Goal: Navigation & Orientation: Find specific page/section

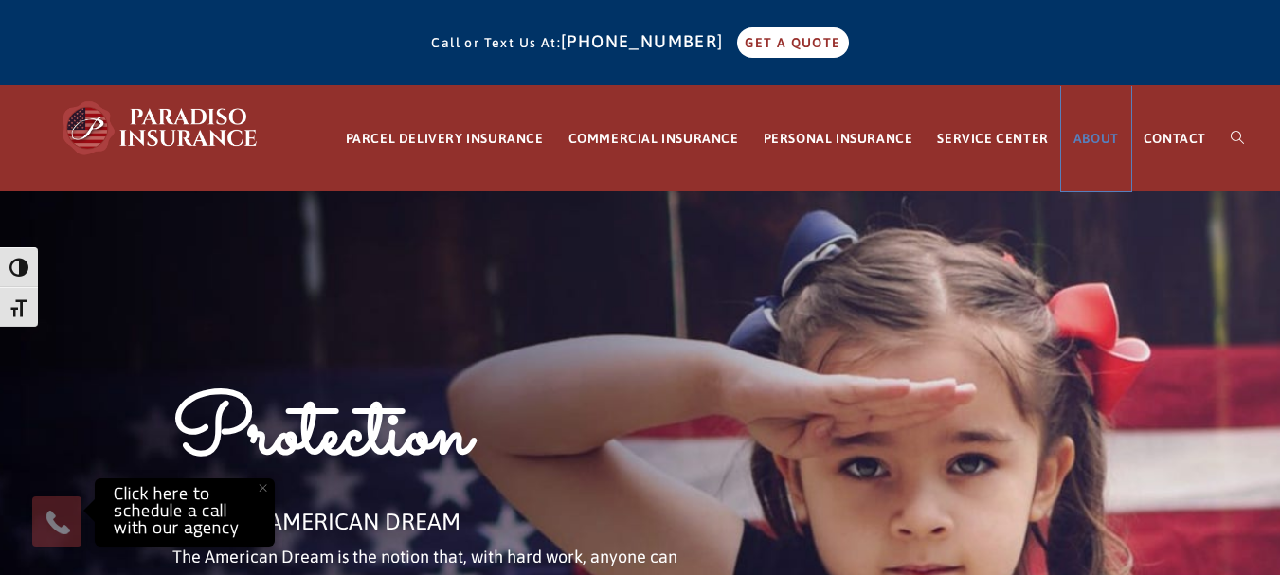
click at [1086, 137] on span "ABOUT" at bounding box center [1095, 138] width 45 height 15
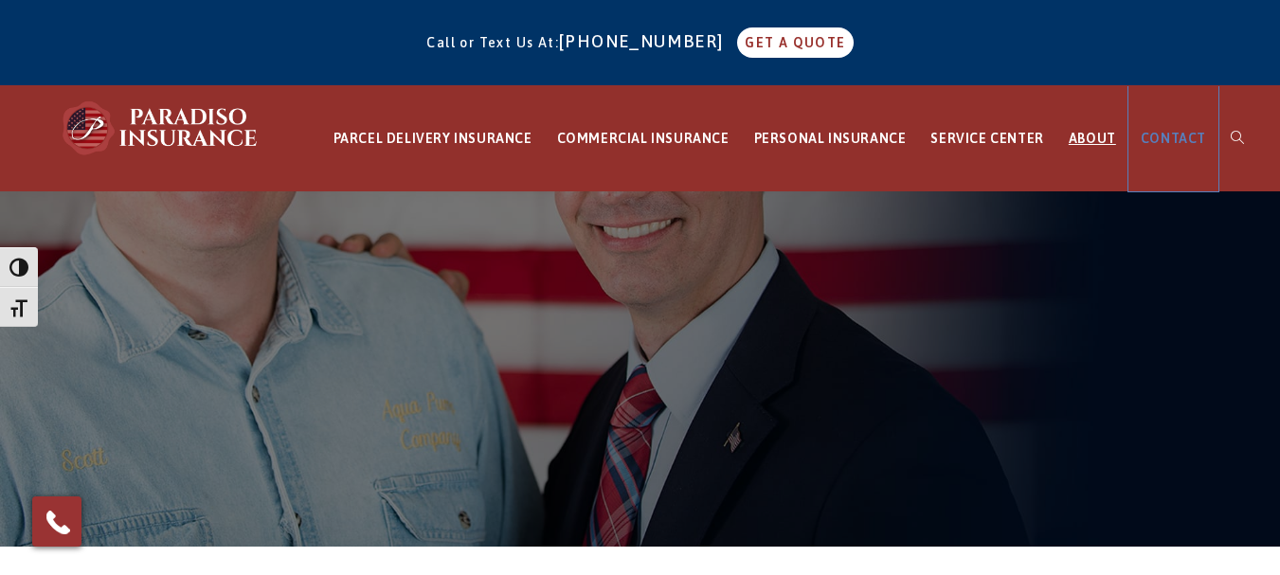
click at [1173, 142] on span "CONTACT" at bounding box center [1173, 138] width 65 height 15
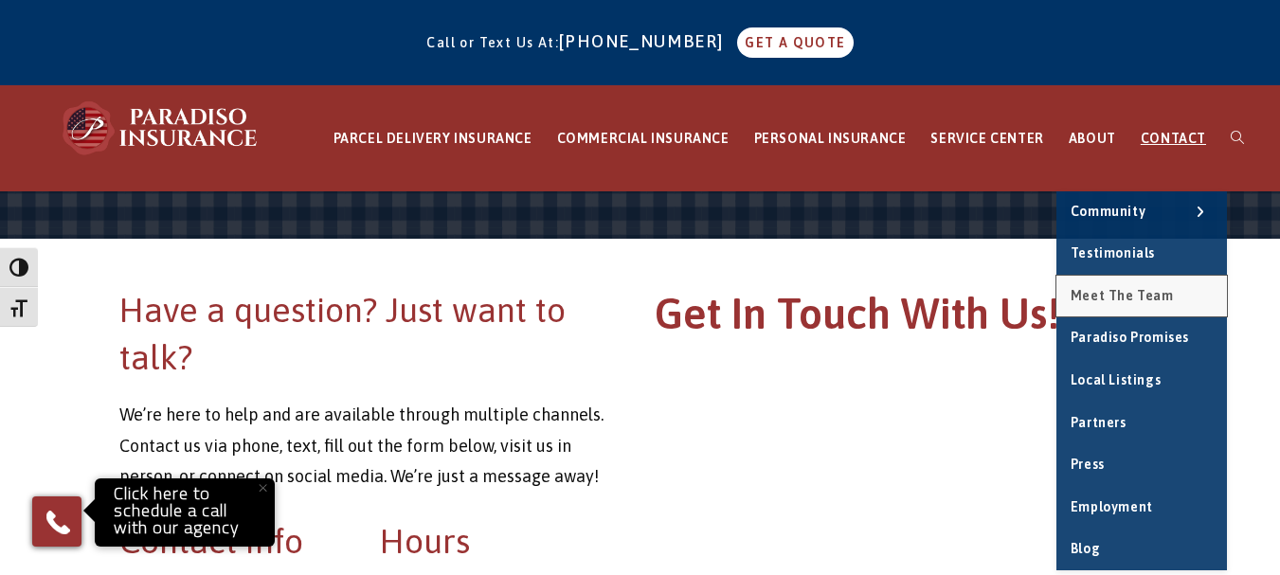
click at [1120, 297] on span "Meet the Team" at bounding box center [1122, 295] width 103 height 15
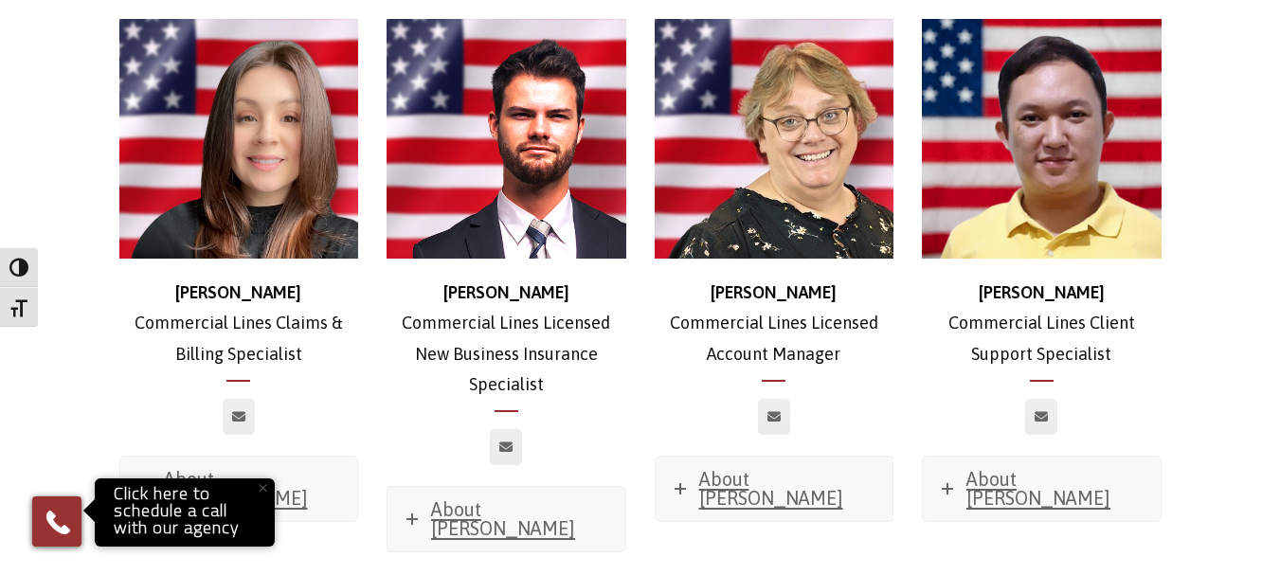
scroll to position [1802, 0]
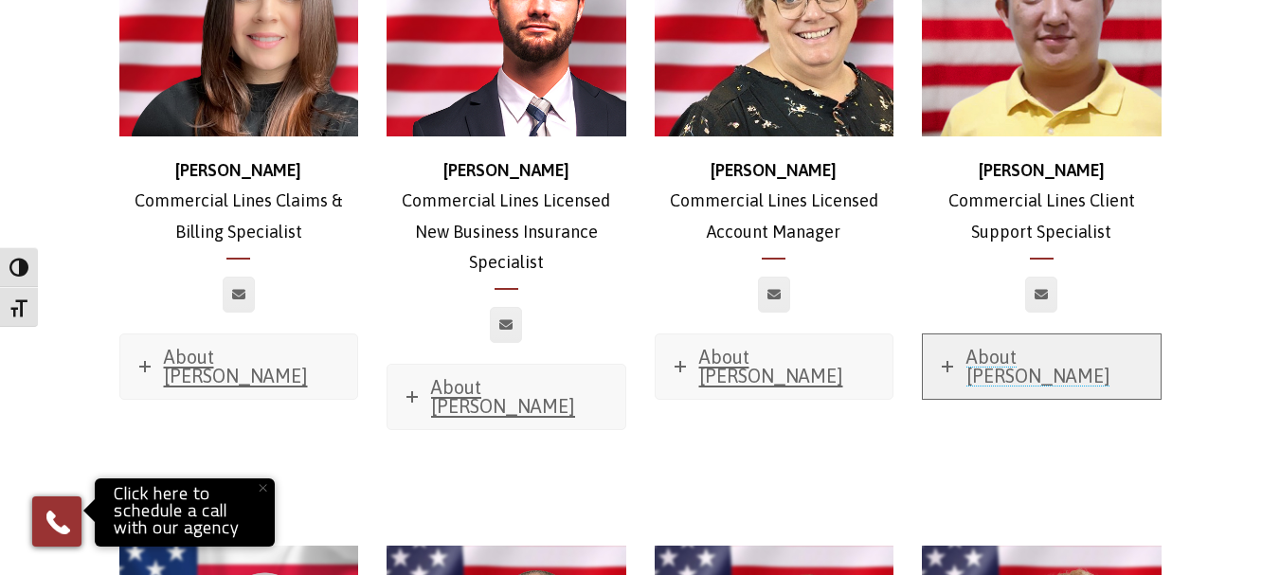
click at [1008, 346] on span "About [PERSON_NAME]" at bounding box center [1038, 366] width 144 height 41
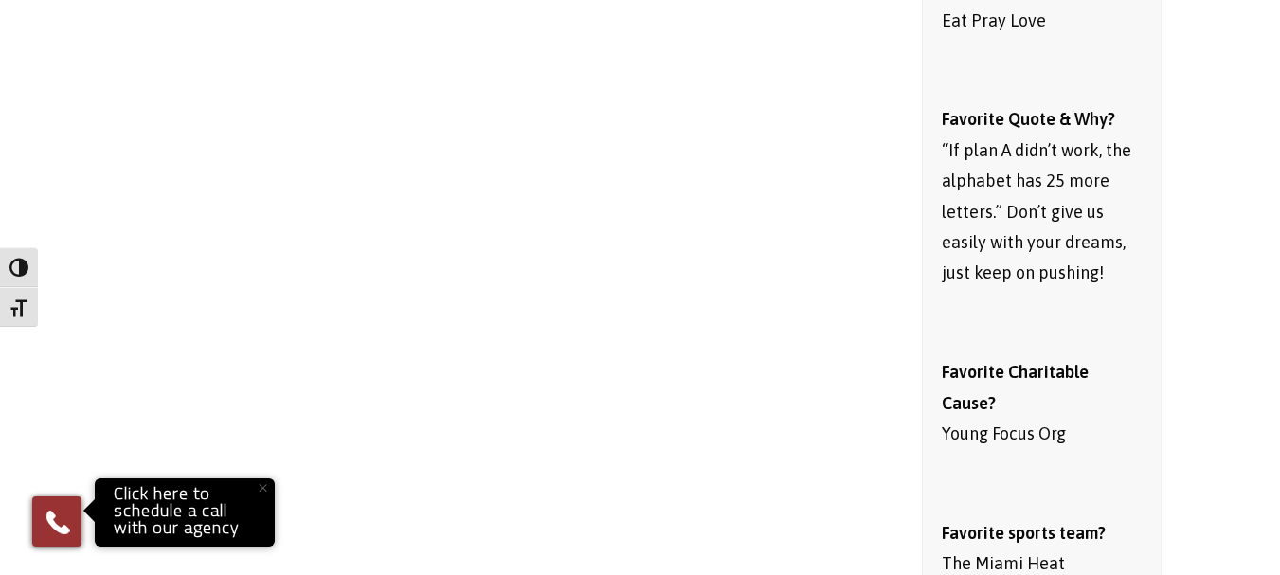
scroll to position [2560, 0]
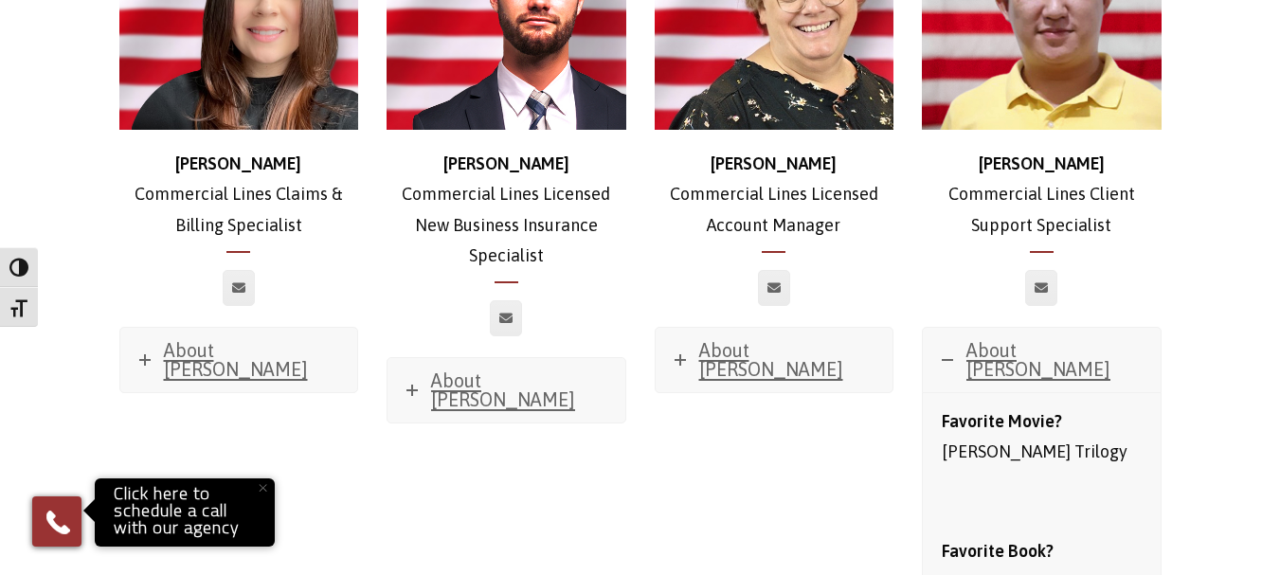
scroll to position [1802, 0]
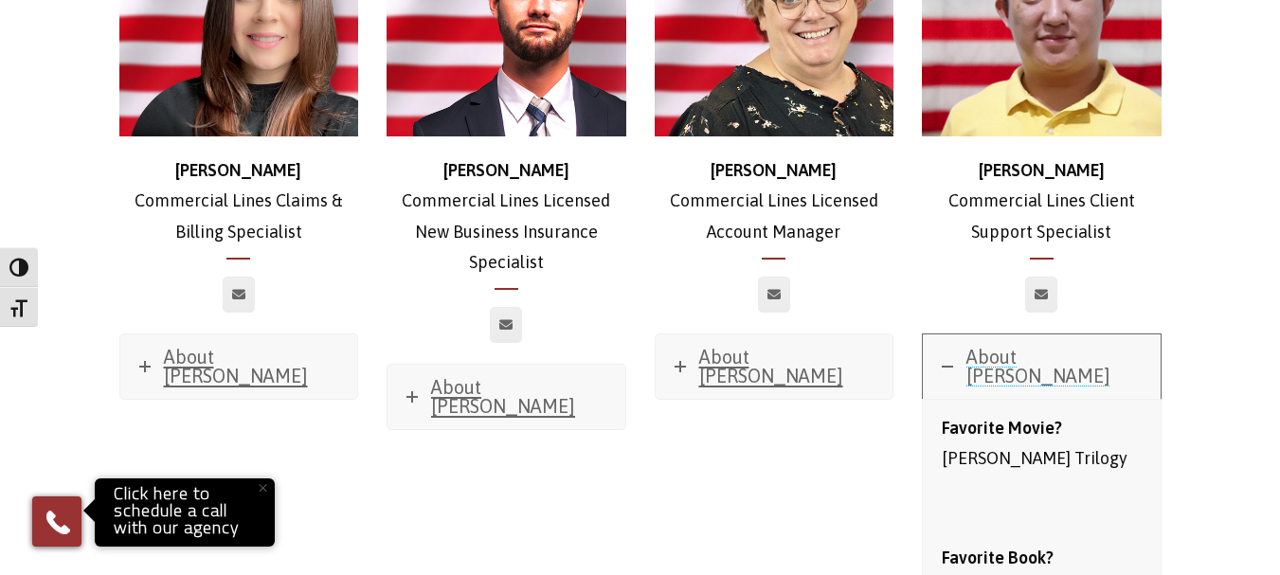
click at [1017, 346] on span "About [PERSON_NAME]" at bounding box center [1038, 366] width 144 height 41
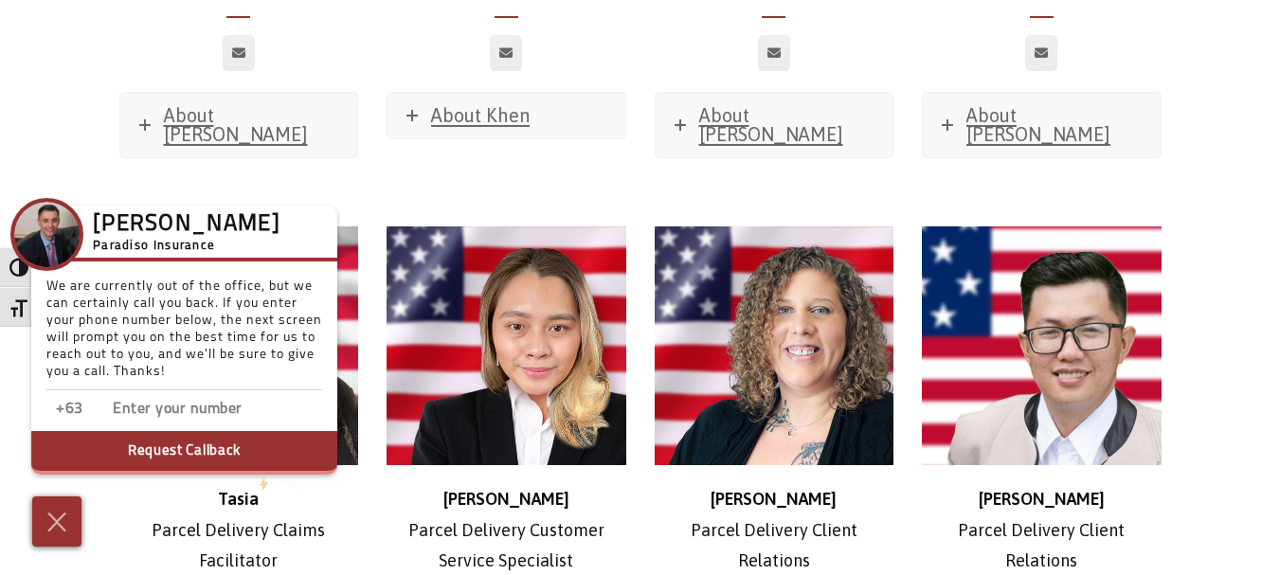
scroll to position [4455, 0]
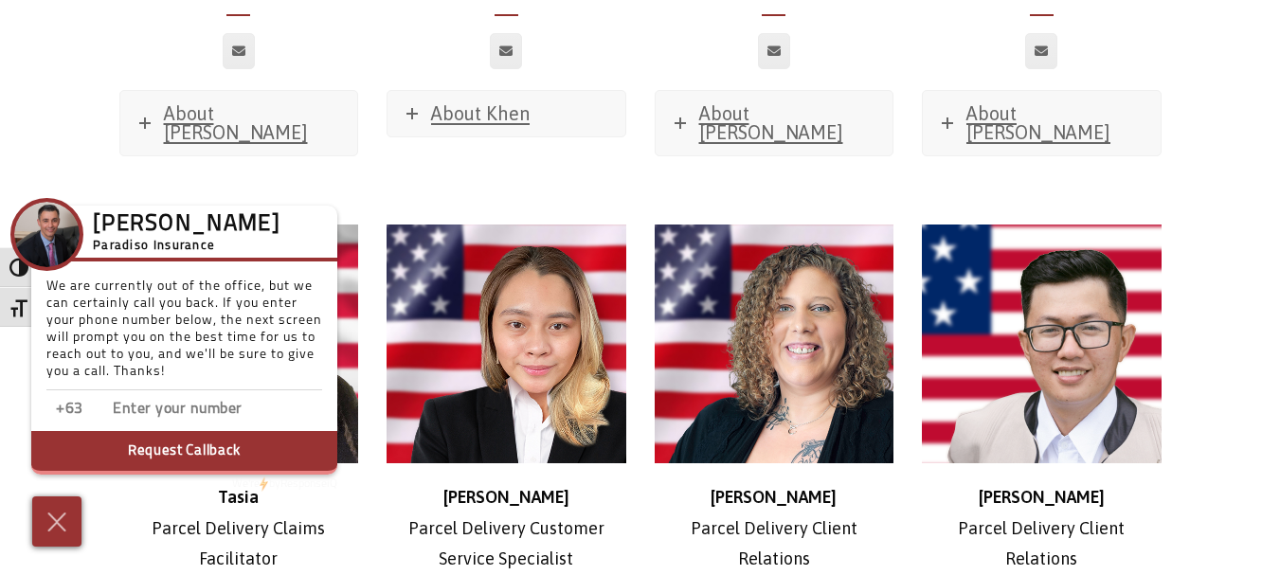
click at [51, 521] on img at bounding box center [57, 521] width 31 height 33
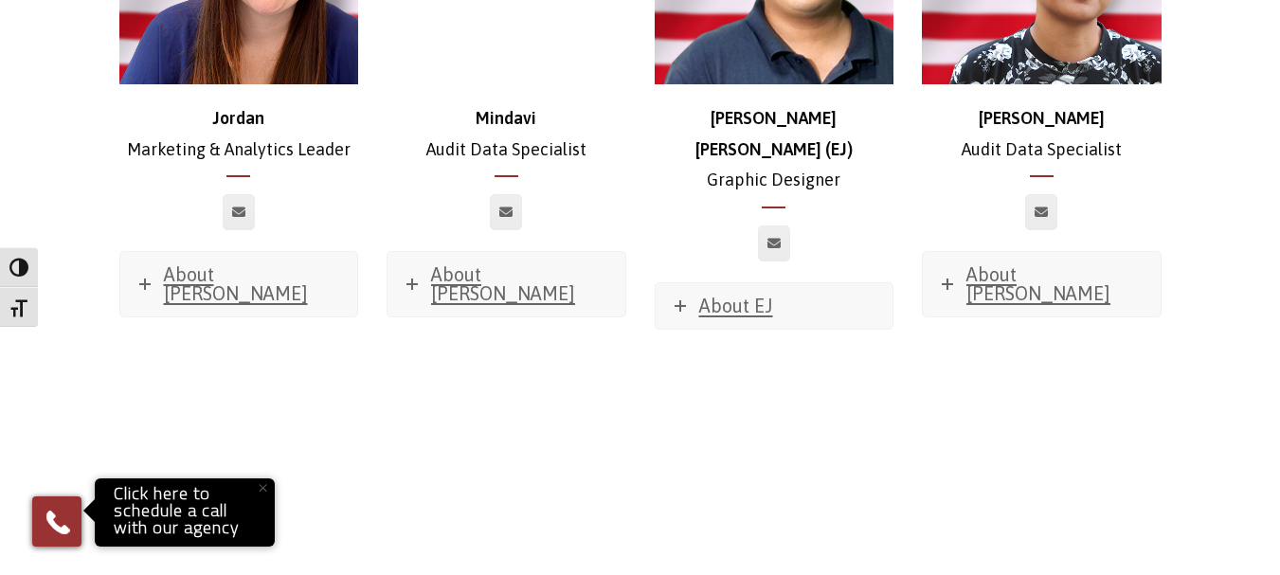
scroll to position [9760, 0]
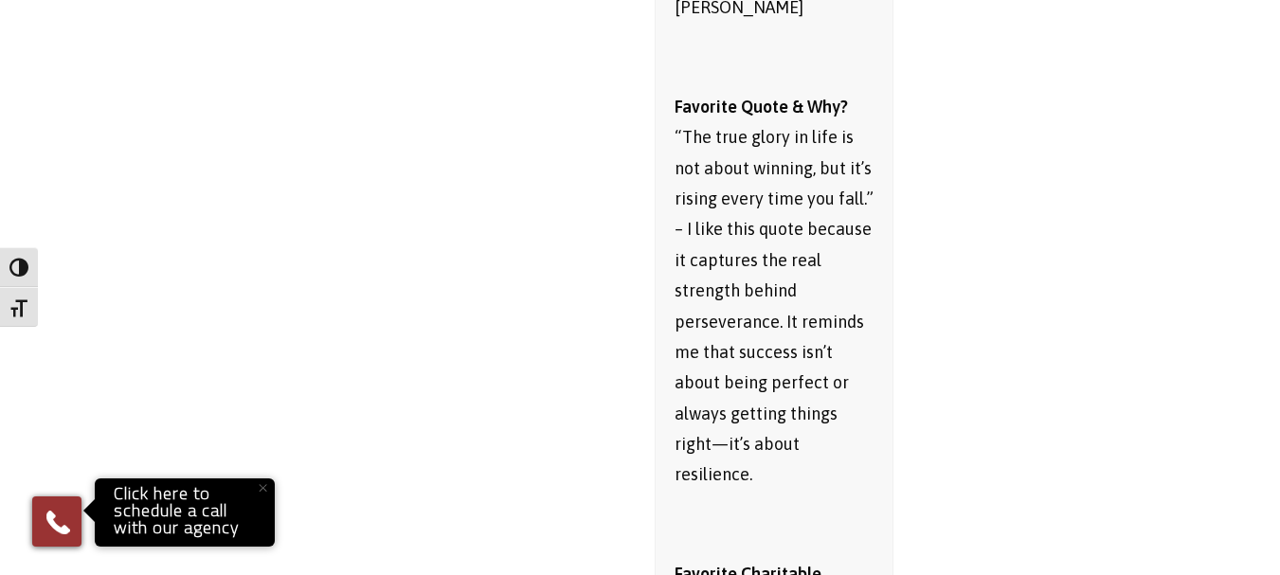
scroll to position [10707, 0]
